Goal: Task Accomplishment & Management: Use online tool/utility

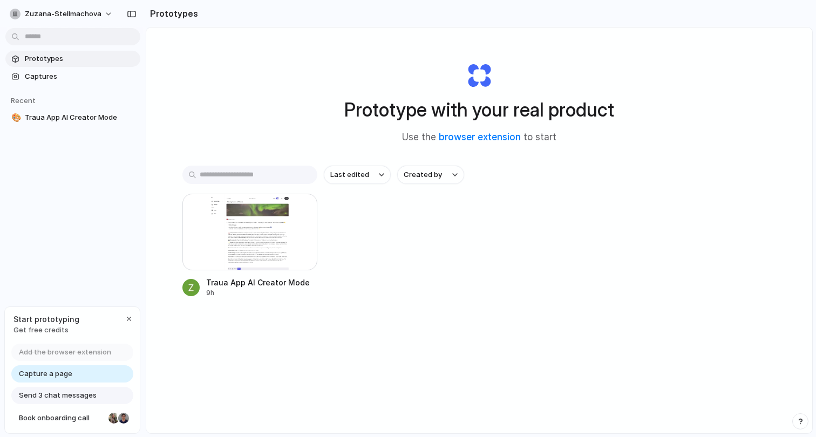
click at [224, 87] on div "Prototype with your real product Use the browser extension to start Last edited…" at bounding box center [479, 259] width 666 height 463
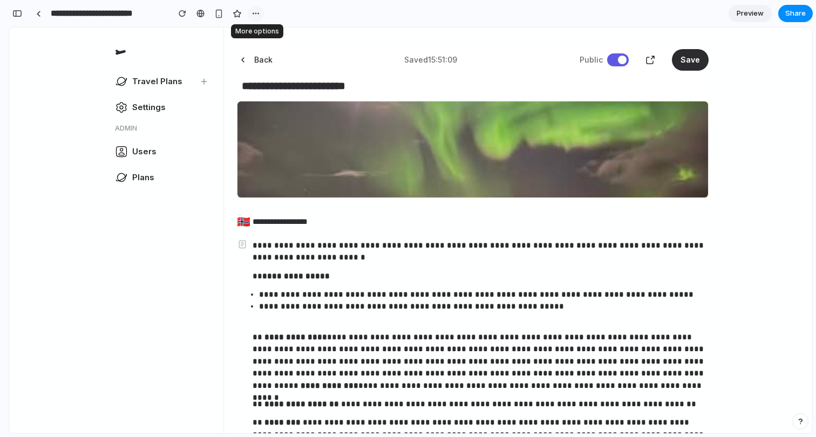
click at [254, 12] on div "button" at bounding box center [256, 13] width 9 height 9
click at [254, 12] on div "Duplicate Delete" at bounding box center [408, 218] width 816 height 437
click at [799, 14] on span "Share" at bounding box center [795, 13] width 21 height 11
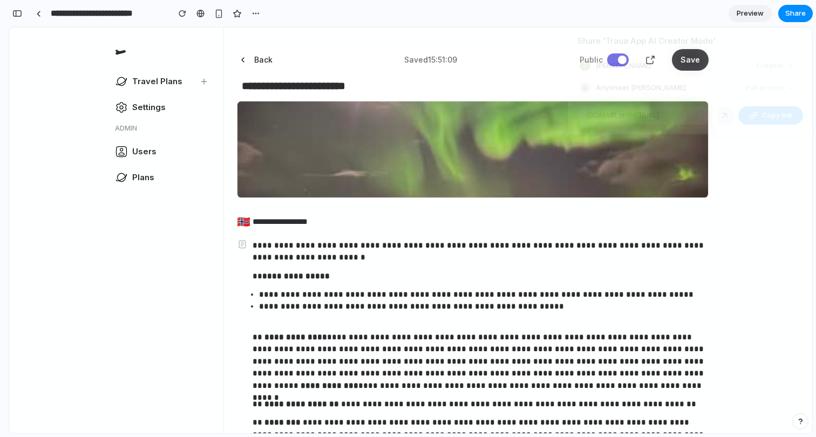
click at [765, 247] on div "Share ' Traua App AI Creator Mode ' [PERSON_NAME] Creator Anyone at [GEOGRAPHIC…" at bounding box center [408, 218] width 816 height 437
click at [18, 12] on div "button" at bounding box center [17, 14] width 10 height 8
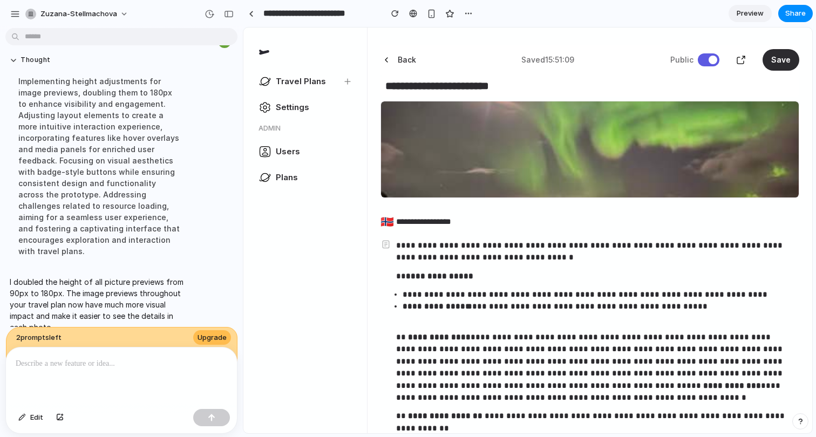
scroll to position [2150, 0]
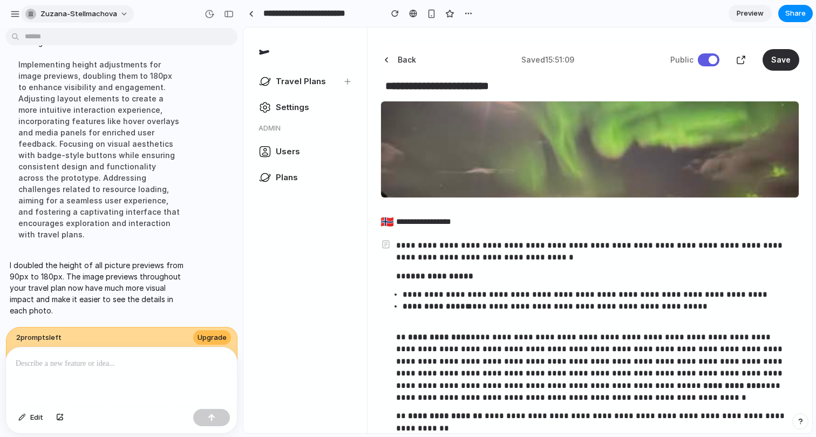
click at [97, 13] on span "zuzana-stellmachova" at bounding box center [78, 14] width 77 height 11
click at [16, 12] on div "Settings Invite members Change theme Sign out" at bounding box center [408, 218] width 816 height 437
click at [11, 12] on div "button" at bounding box center [15, 14] width 10 height 10
click at [10, 13] on div "button" at bounding box center [15, 14] width 10 height 10
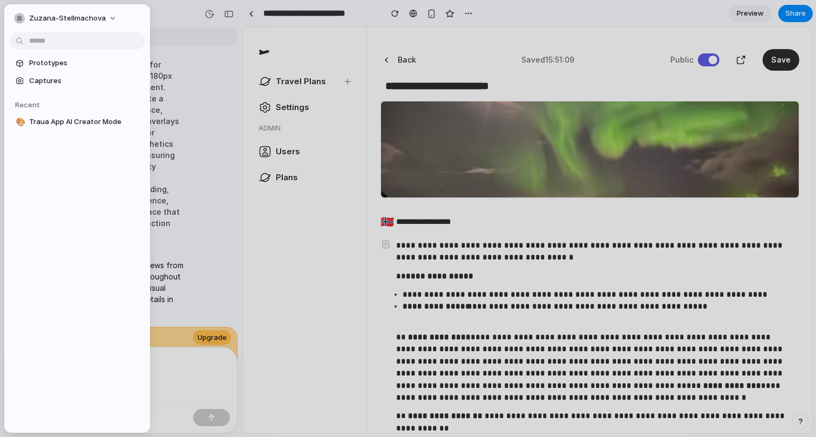
click at [350, 213] on div at bounding box center [408, 218] width 816 height 437
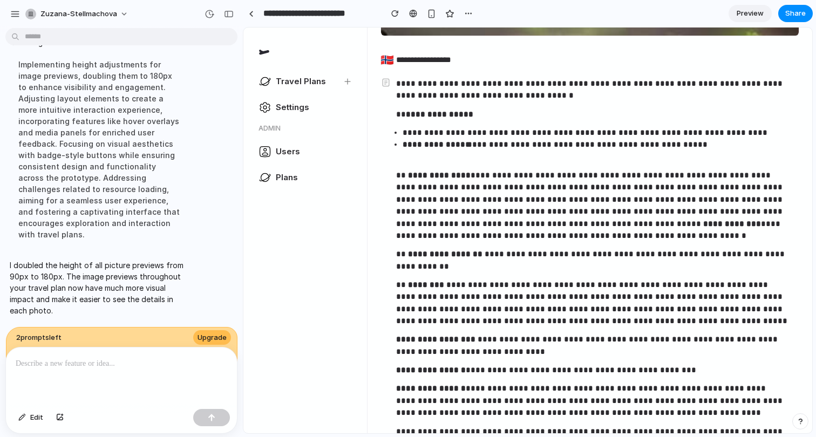
scroll to position [0, 0]
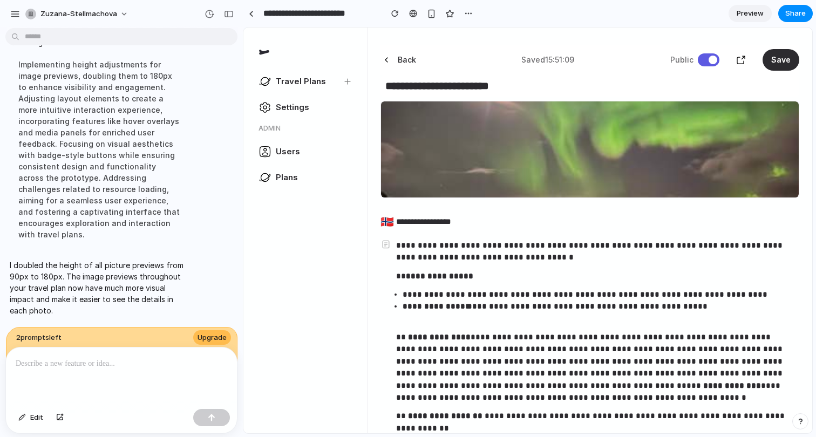
click at [189, 18] on div "zuzana-stellmachova" at bounding box center [121, 13] width 243 height 26
click at [228, 11] on div "button" at bounding box center [229, 14] width 10 height 8
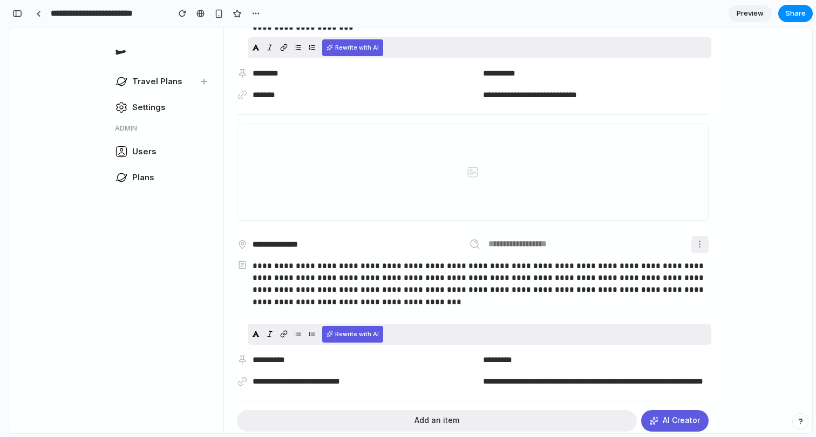
scroll to position [2662, 0]
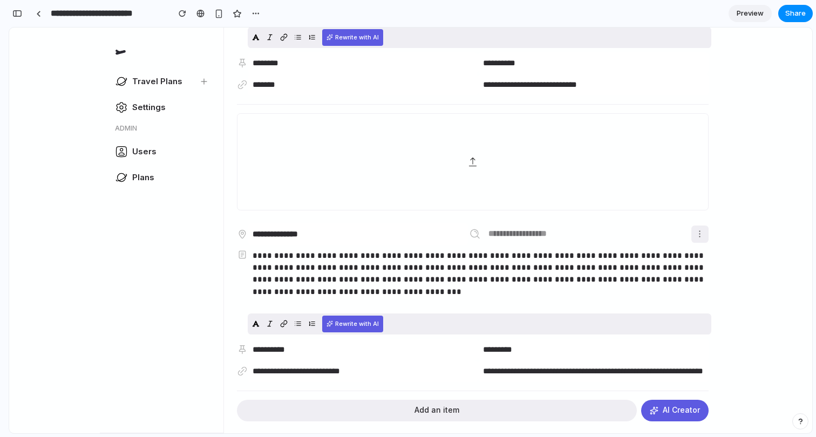
click at [470, 160] on icon at bounding box center [473, 162] width 7 height 8
click at [508, 155] on div at bounding box center [472, 162] width 471 height 96
click at [480, 410] on div "Add an item" at bounding box center [437, 411] width 400 height 22
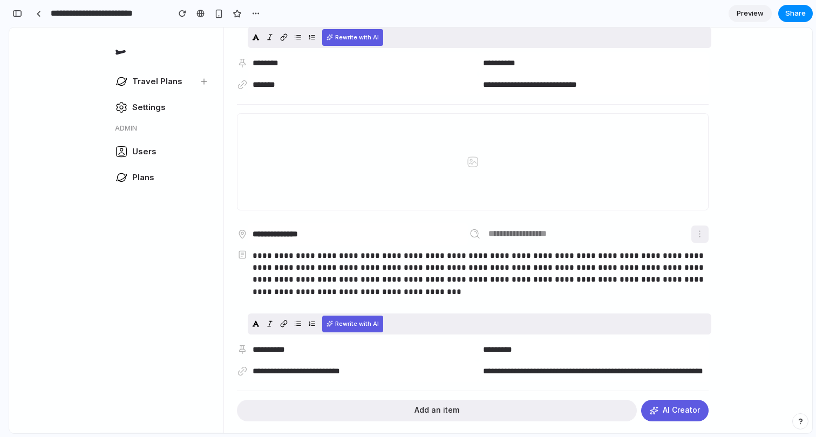
click at [181, 10] on div "button" at bounding box center [183, 14] width 8 height 8
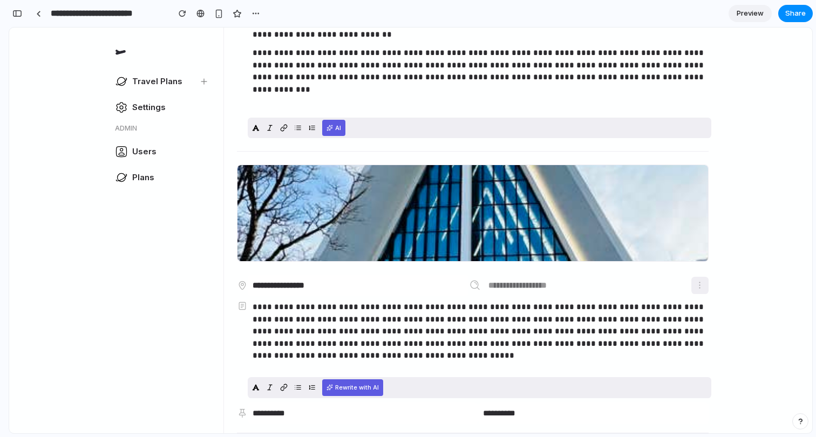
scroll to position [534, 0]
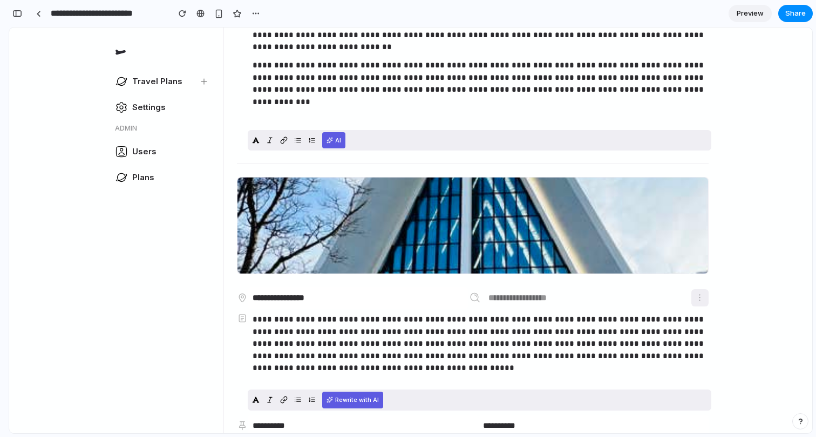
click at [335, 146] on button "AI" at bounding box center [333, 140] width 23 height 16
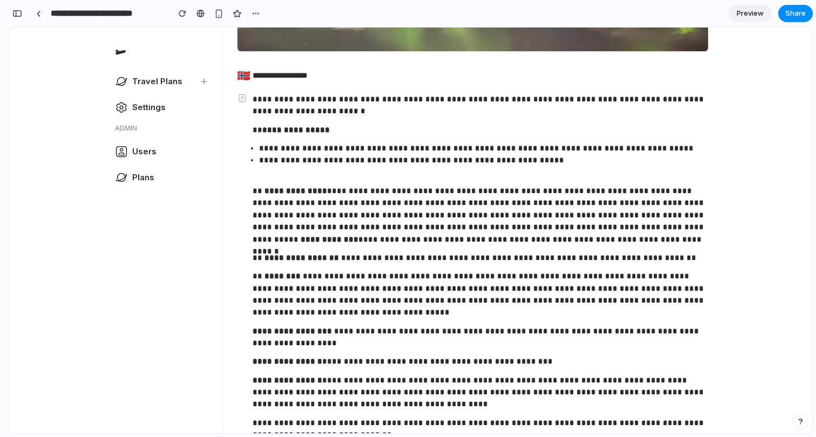
scroll to position [145, 0]
